Goal: Transaction & Acquisition: Purchase product/service

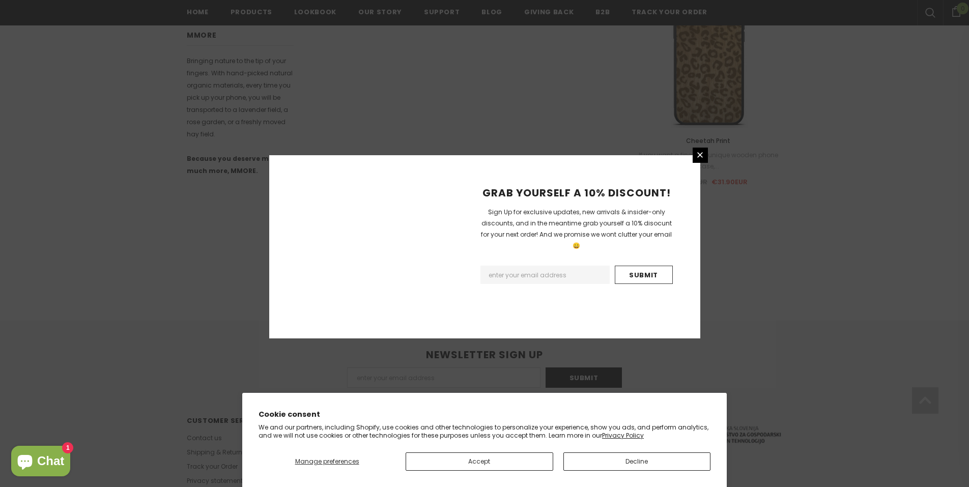
scroll to position [625, 0]
